Goal: Task Accomplishment & Management: Use online tool/utility

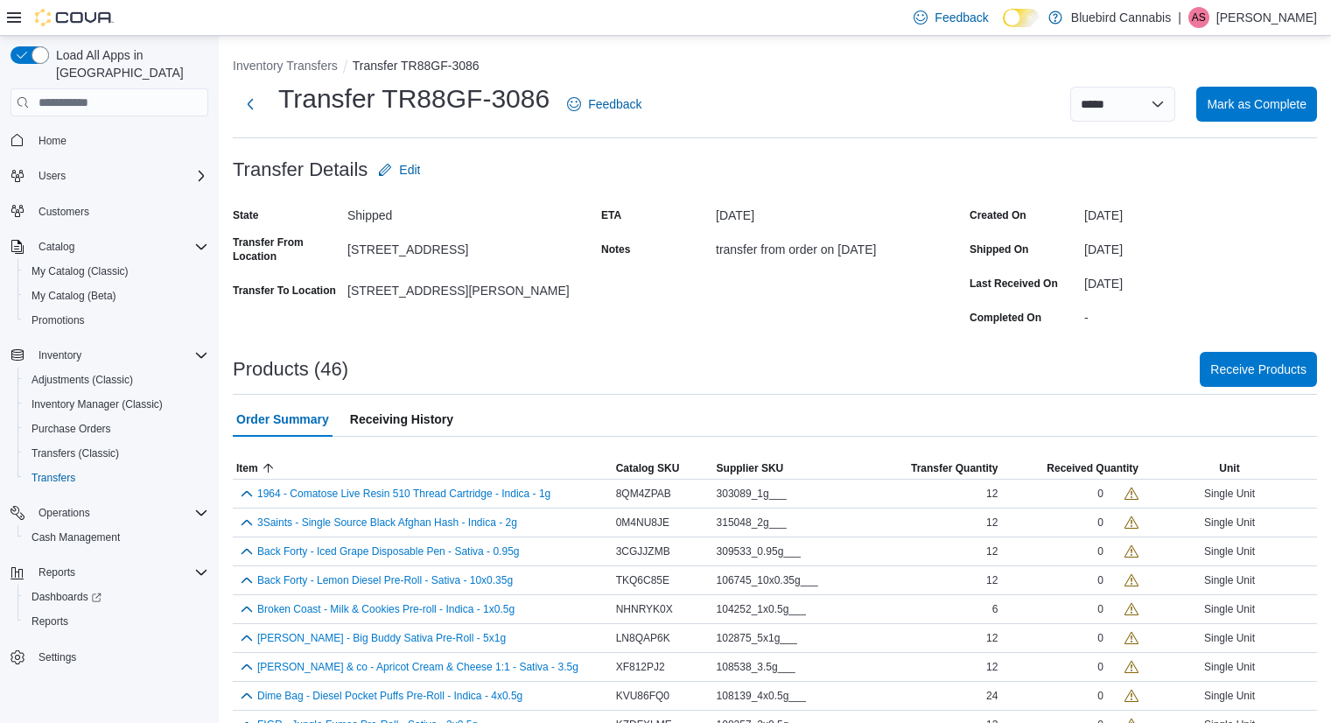
scroll to position [1099, 0]
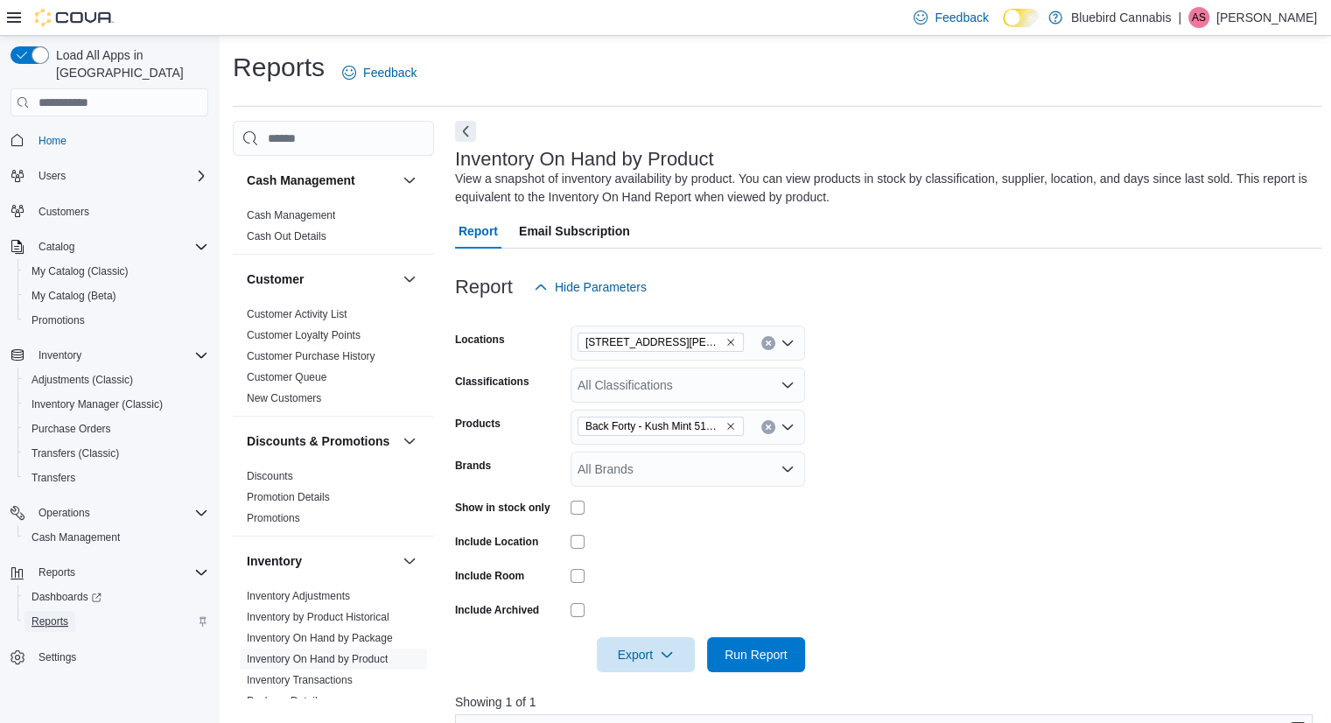
click at [57, 614] on span "Reports" at bounding box center [49, 621] width 37 height 14
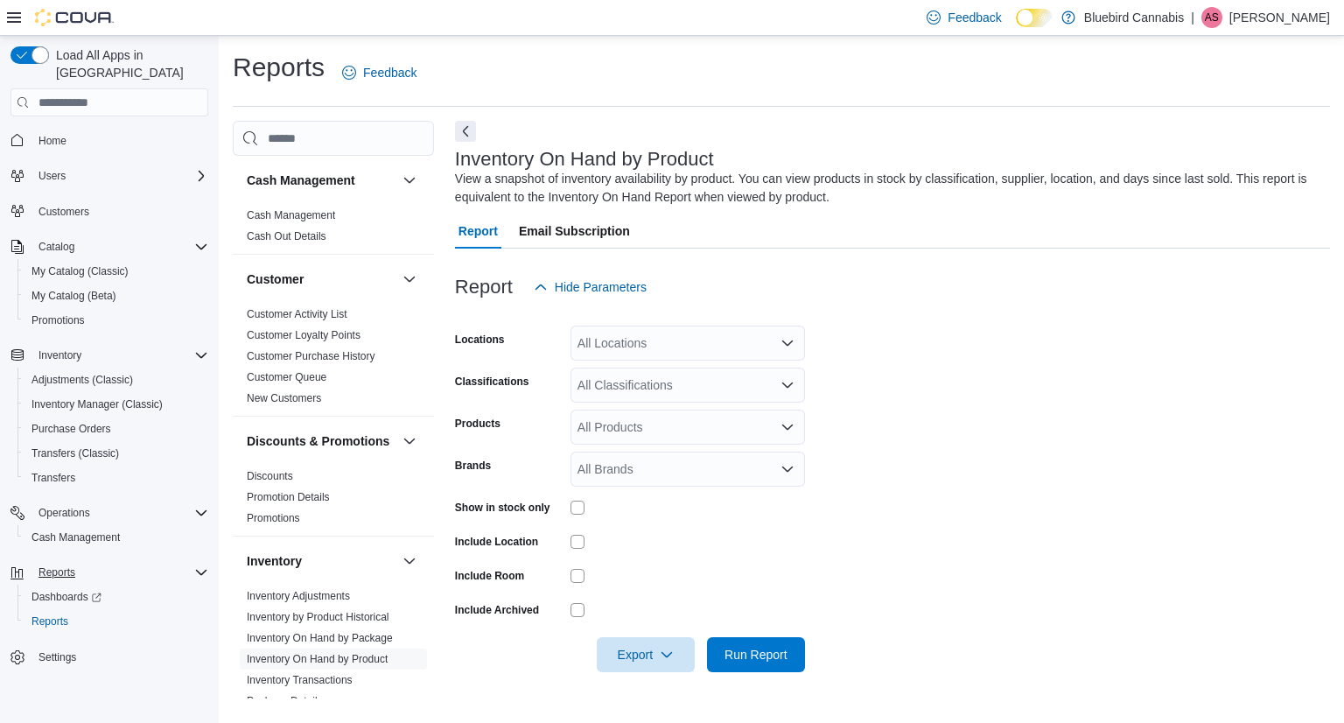
click at [190, 562] on div "Reports" at bounding box center [119, 572] width 177 height 21
click at [79, 611] on div "Reports" at bounding box center [116, 621] width 184 height 21
click at [291, 229] on span "Cash Out Details" at bounding box center [287, 236] width 80 height 14
click at [295, 234] on link "Cash Out Details" at bounding box center [287, 236] width 80 height 12
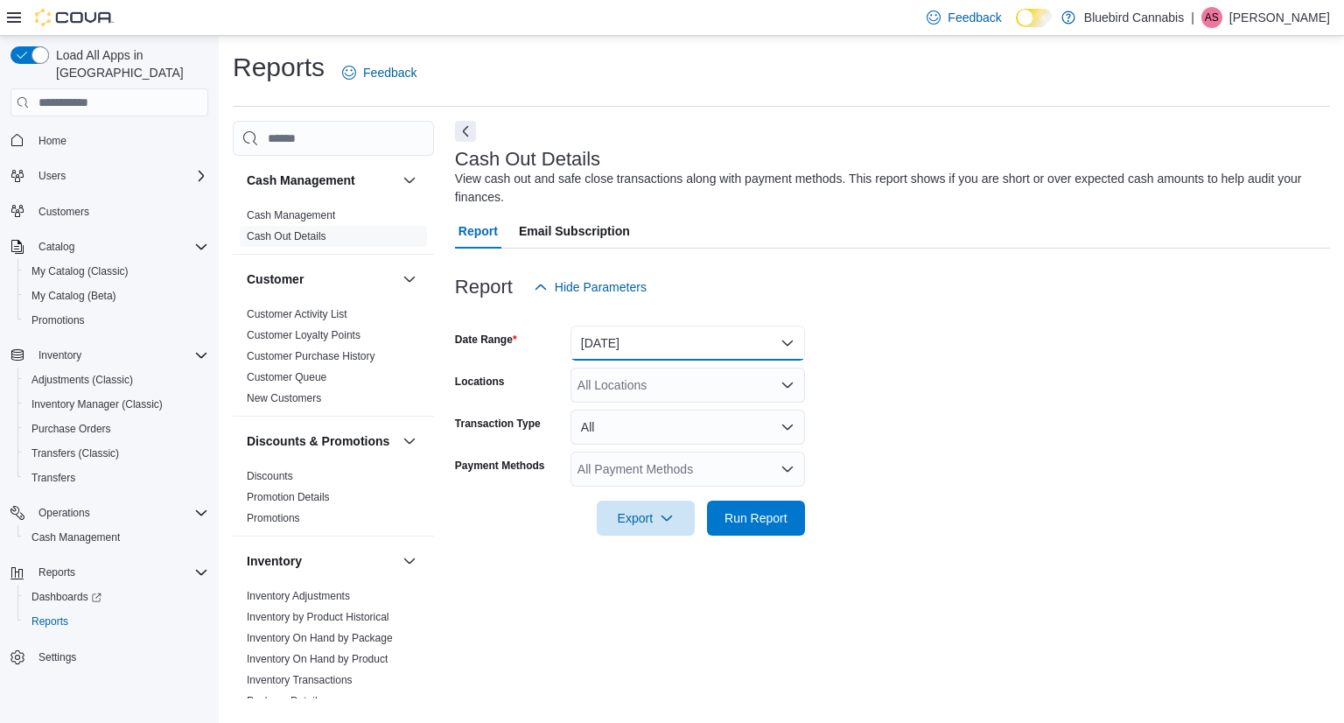
click at [666, 337] on button "Today" at bounding box center [687, 342] width 234 height 35
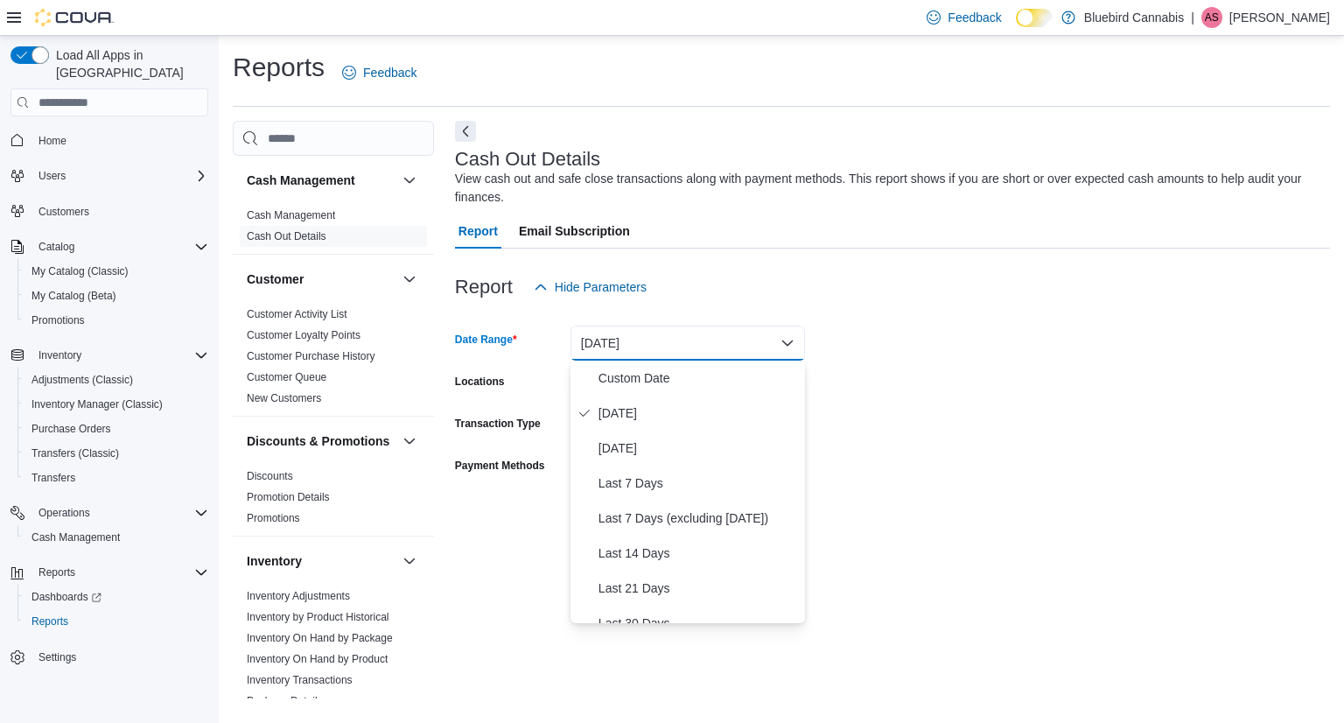
click at [666, 337] on button "Today" at bounding box center [687, 342] width 234 height 35
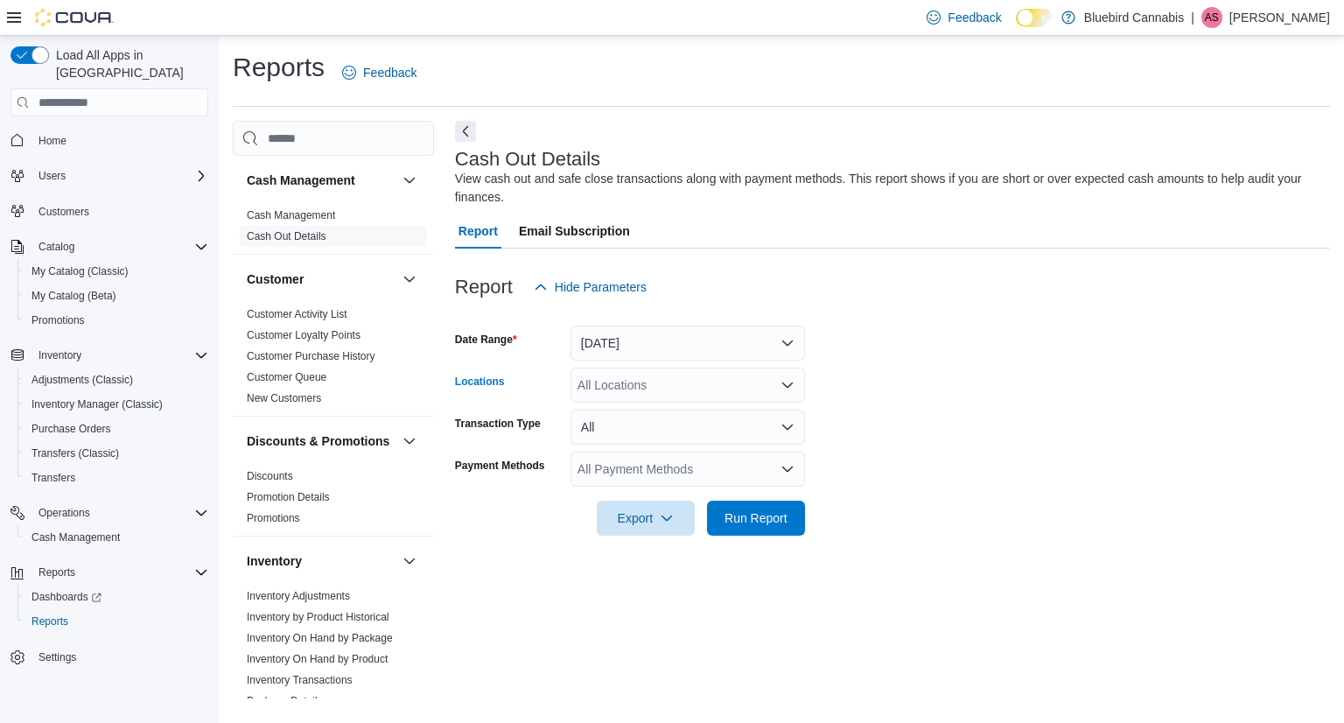
click at [626, 398] on div "All Locations" at bounding box center [687, 384] width 234 height 35
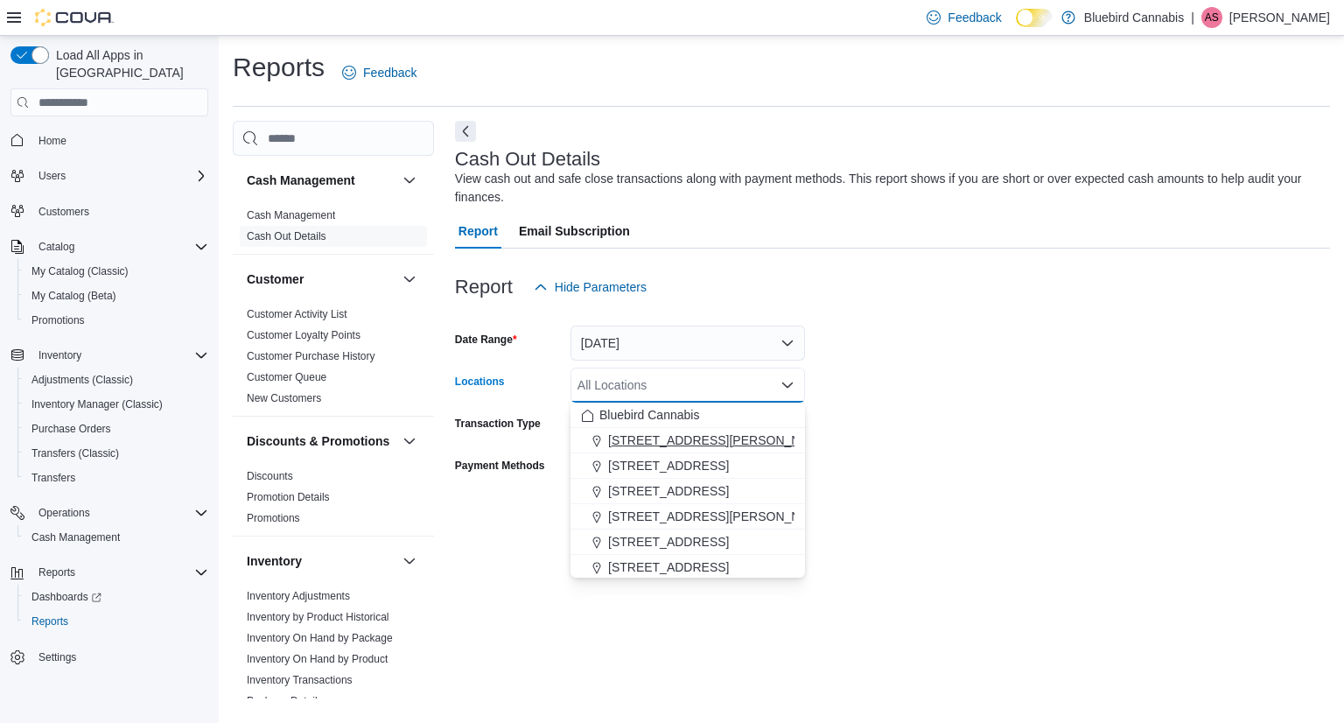
click at [626, 435] on span "[STREET_ADDRESS][PERSON_NAME]" at bounding box center [719, 439] width 222 height 17
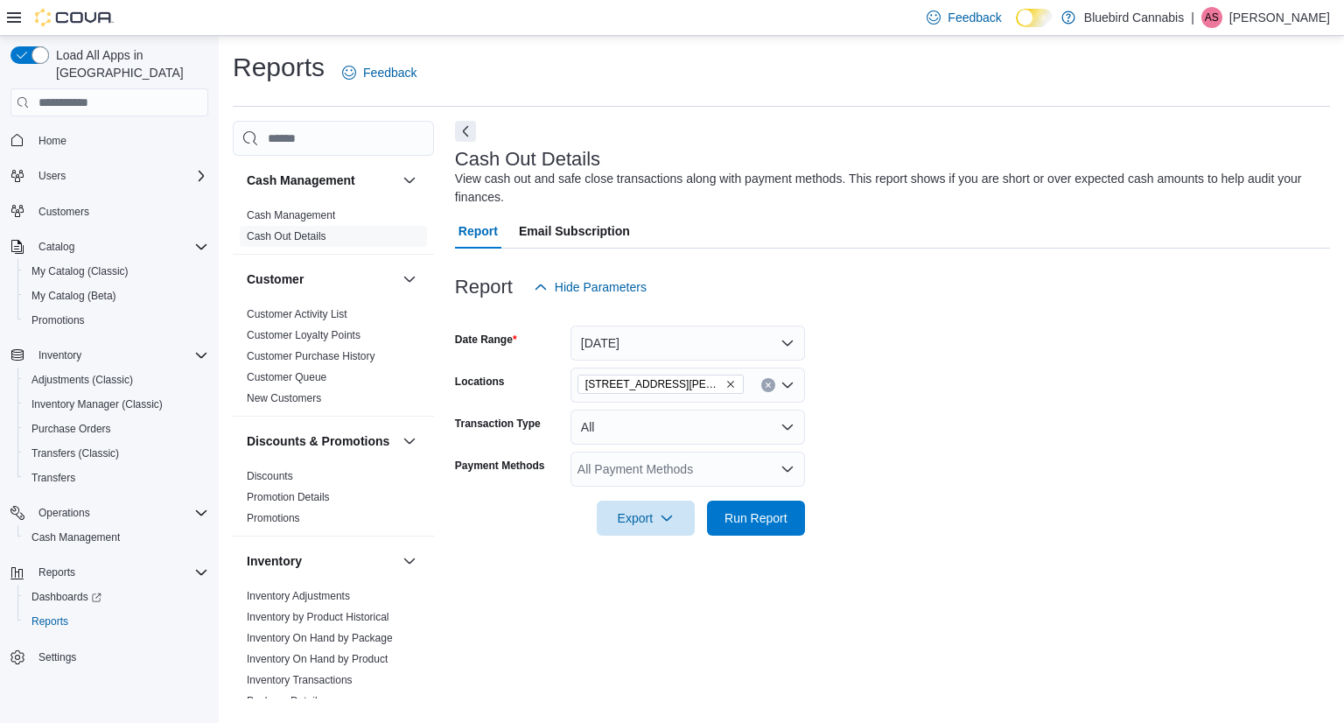
click at [926, 443] on form "Date Range Today Locations 1356 Clyde Ave. Transaction Type All Payment Methods…" at bounding box center [892, 419] width 875 height 231
click at [724, 534] on span "Run Report" at bounding box center [755, 517] width 77 height 35
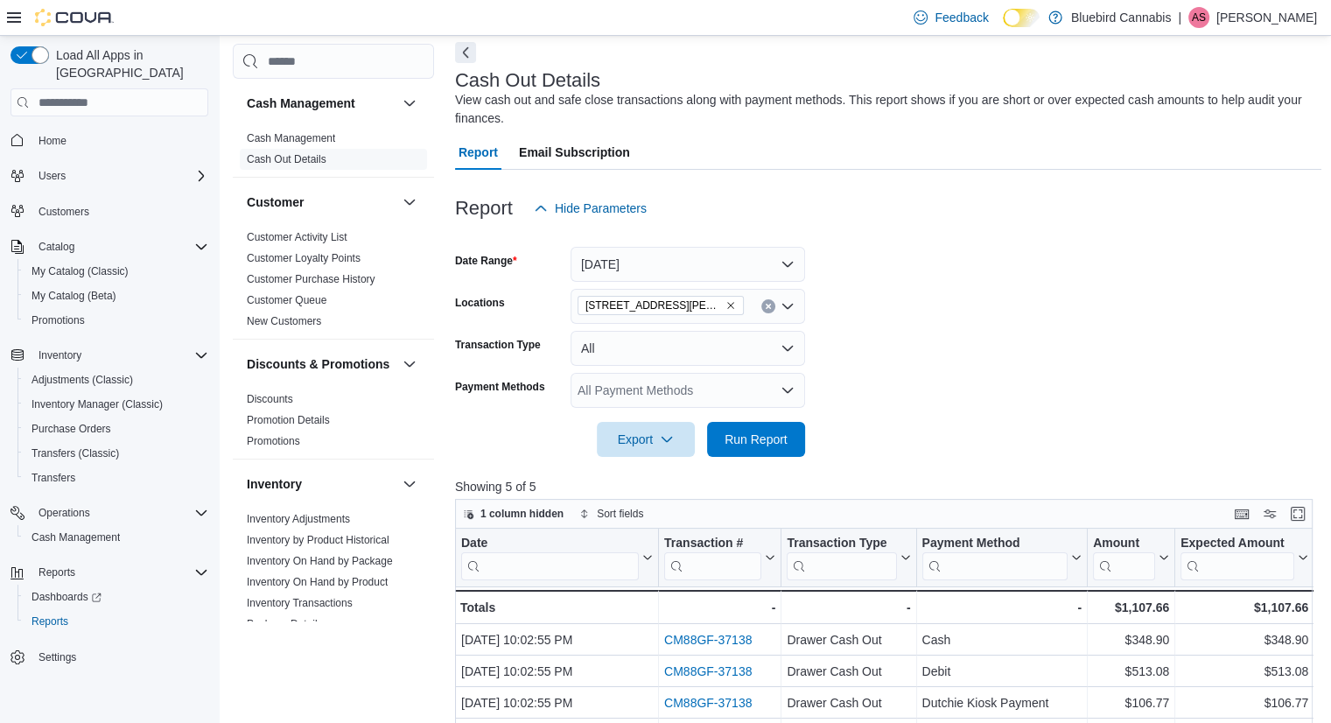
scroll to position [82, 0]
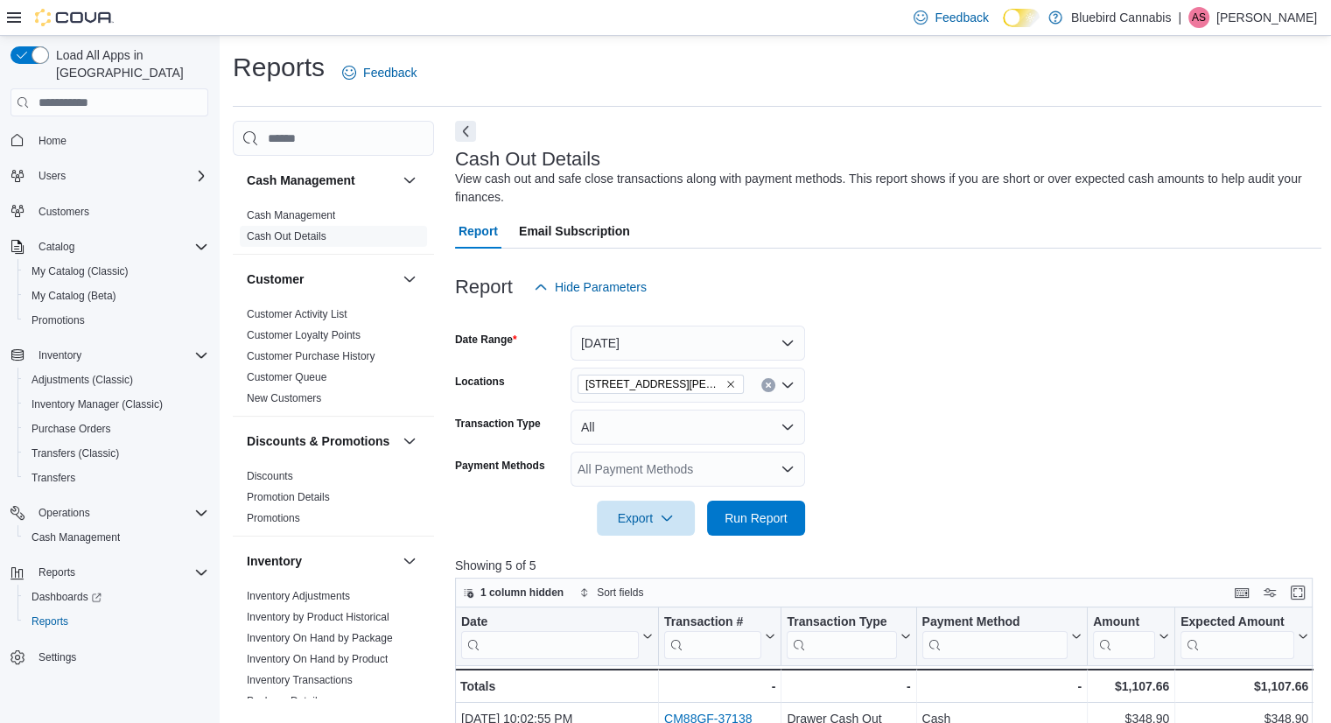
click at [86, 22] on img at bounding box center [74, 17] width 79 height 17
click at [0, 18] on div "Feedback Dark Mode Bluebird Cannabis | AS Andy Shirazi" at bounding box center [665, 18] width 1331 height 36
click at [10, 15] on icon at bounding box center [14, 17] width 14 height 14
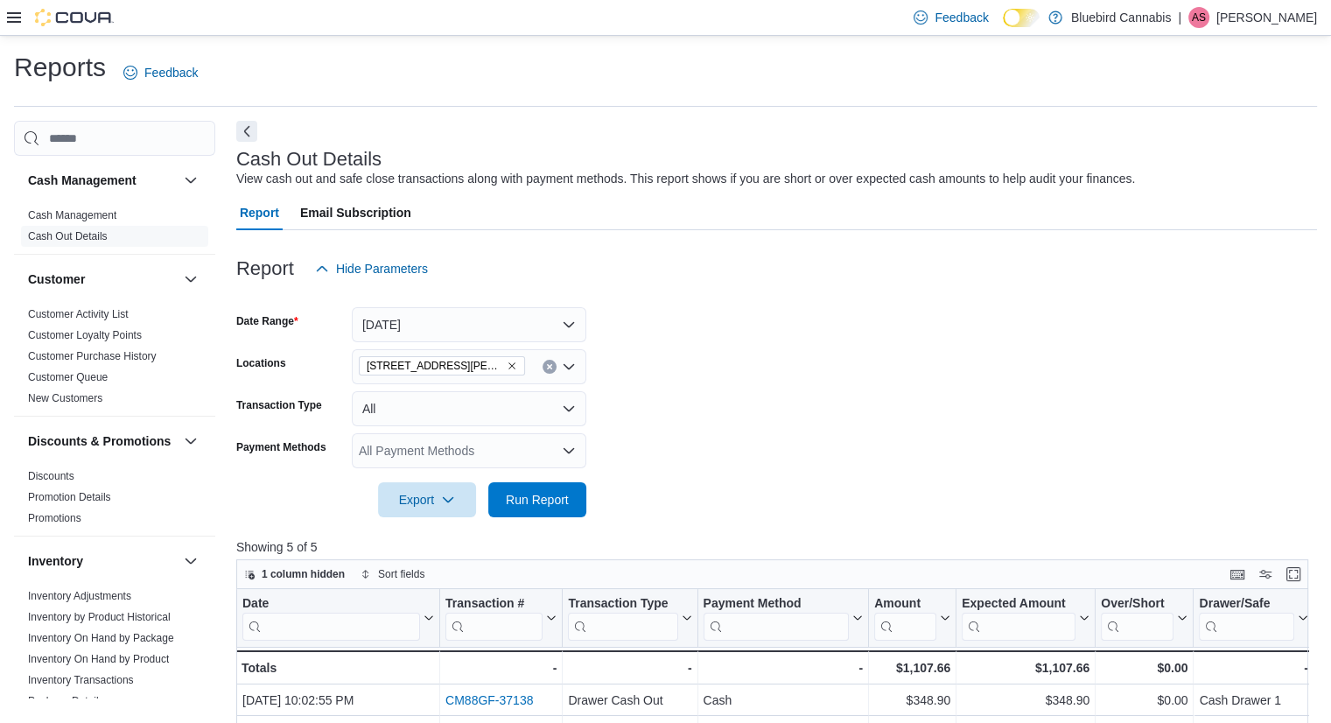
click at [101, 1] on div at bounding box center [60, 17] width 107 height 35
